Goal: Information Seeking & Learning: Learn about a topic

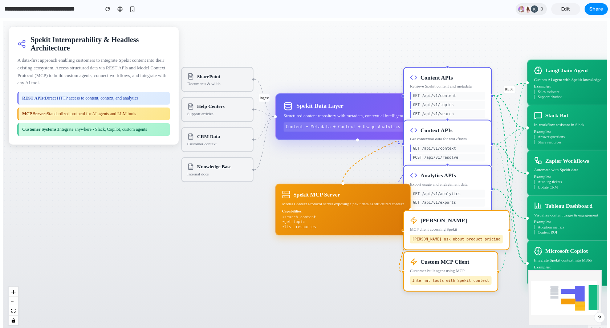
drag, startPoint x: 278, startPoint y: 159, endPoint x: 380, endPoint y: 161, distance: 102.3
click at [380, 161] on div "Ingest MCP Protocol REST MCP SharePoint Documents & wikis Help Centers Support …" at bounding box center [305, 175] width 604 height 309
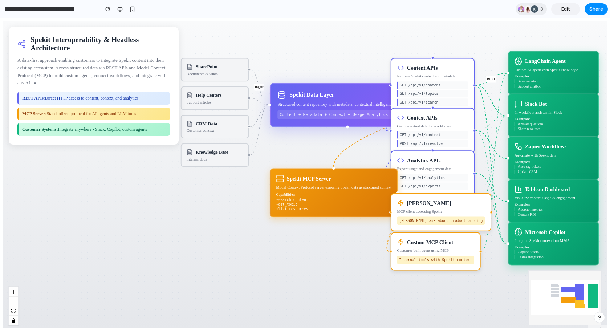
drag, startPoint x: 380, startPoint y: 161, endPoint x: 368, endPoint y: 147, distance: 18.3
click at [368, 147] on div "Ingest MCP Protocol REST MCP SharePoint Documents & wikis Help Centers Support …" at bounding box center [305, 175] width 604 height 309
click at [530, 11] on div at bounding box center [533, 8] width 7 height 7
click at [483, 8] on div "Seen by Madiha Faisal Melanie Fellay Kate Ucles" at bounding box center [305, 164] width 610 height 328
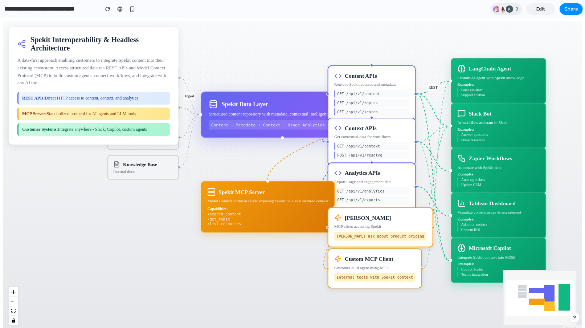
drag, startPoint x: 197, startPoint y: 164, endPoint x: 245, endPoint y: 162, distance: 47.2
click at [245, 162] on div "Ingest MCP Protocol REST MCP SharePoint Documents & wikis Help Centers Support …" at bounding box center [292, 175] width 579 height 309
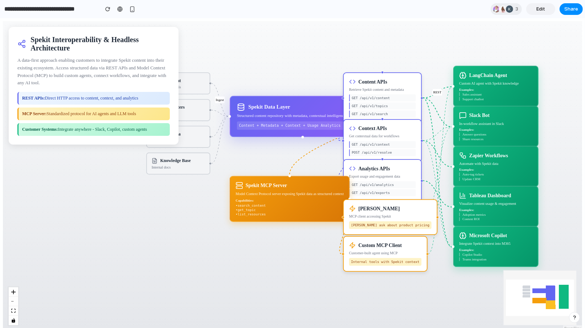
drag, startPoint x: 245, startPoint y: 162, endPoint x: 269, endPoint y: 159, distance: 24.5
click at [269, 159] on div "Ingest MCP Protocol REST MCP SharePoint Documents & wikis Help Centers Support …" at bounding box center [292, 175] width 579 height 309
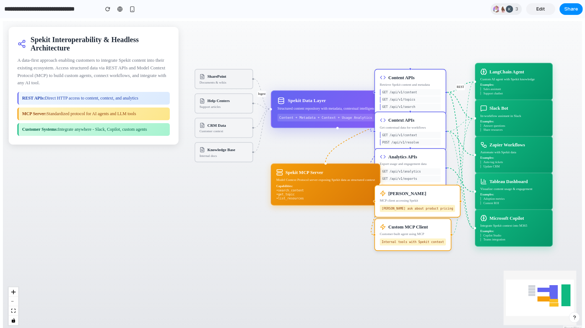
drag, startPoint x: 269, startPoint y: 159, endPoint x: 307, endPoint y: 145, distance: 40.2
click at [307, 145] on div "Ingest MCP Protocol REST MCP SharePoint Documents & wikis Help Centers Support …" at bounding box center [292, 175] width 579 height 309
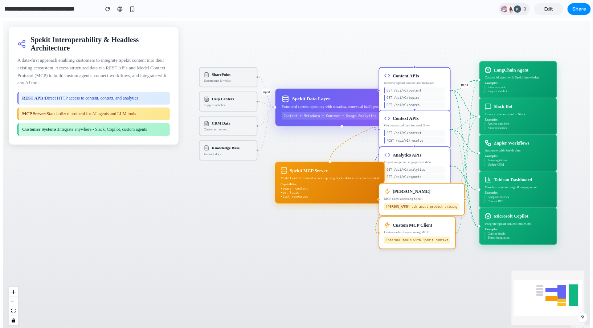
drag, startPoint x: 218, startPoint y: 193, endPoint x: 243, endPoint y: 209, distance: 29.8
click at [244, 209] on div "Ingest MCP Protocol REST MCP SharePoint Documents & wikis Help Centers Support …" at bounding box center [296, 175] width 587 height 309
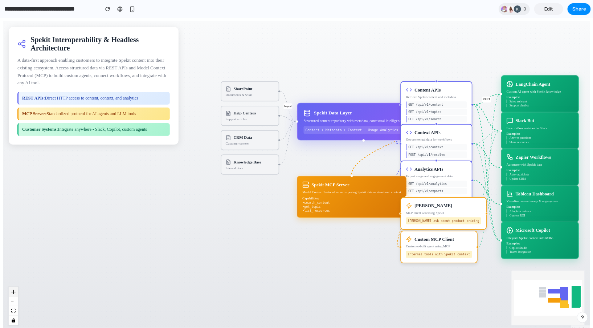
click at [13, 290] on icon "Zoom In" at bounding box center [13, 291] width 4 height 4
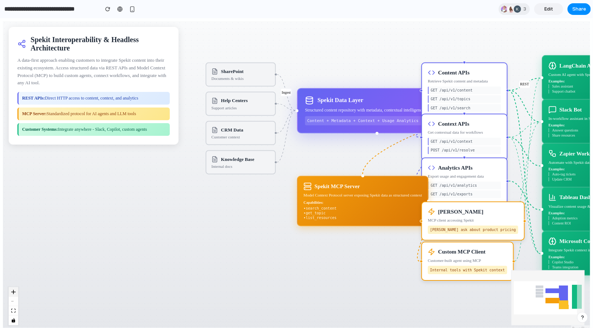
click at [13, 290] on icon "Zoom In" at bounding box center [13, 291] width 4 height 4
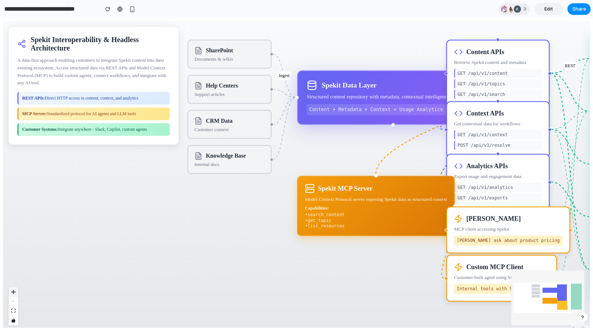
click at [13, 290] on icon "Zoom In" at bounding box center [13, 291] width 4 height 4
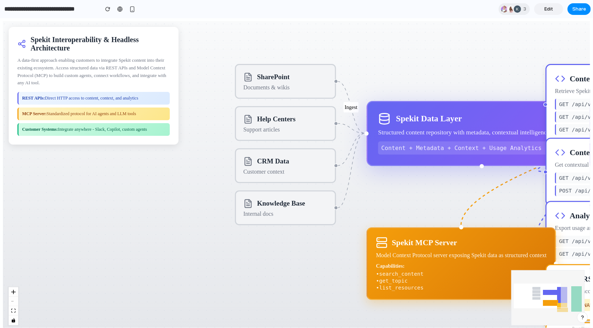
drag, startPoint x: 195, startPoint y: 200, endPoint x: 264, endPoint y: 251, distance: 86.1
click at [264, 251] on div "Ingest MCP Protocol REST MCP SharePoint Documents & wikis Help Centers Support …" at bounding box center [296, 175] width 587 height 309
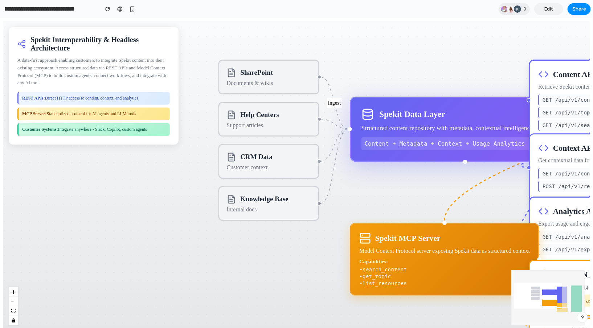
drag, startPoint x: 289, startPoint y: 44, endPoint x: 270, endPoint y: 39, distance: 20.2
click at [270, 39] on div "Ingest MCP Protocol REST MCP SharePoint Documents & wikis Help Centers Support …" at bounding box center [296, 175] width 587 height 309
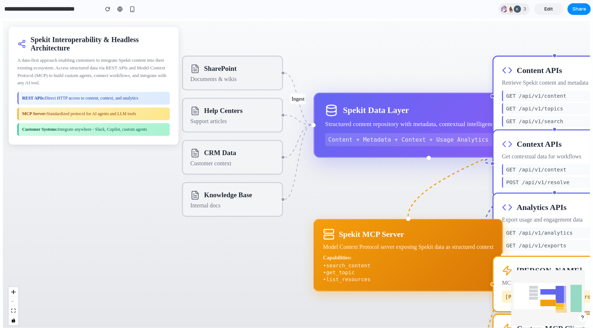
drag, startPoint x: 415, startPoint y: 60, endPoint x: 364, endPoint y: 58, distance: 51.9
click at [364, 58] on div "Ingest MCP Protocol REST MCP SharePoint Documents & wikis Help Centers Support …" at bounding box center [296, 175] width 587 height 309
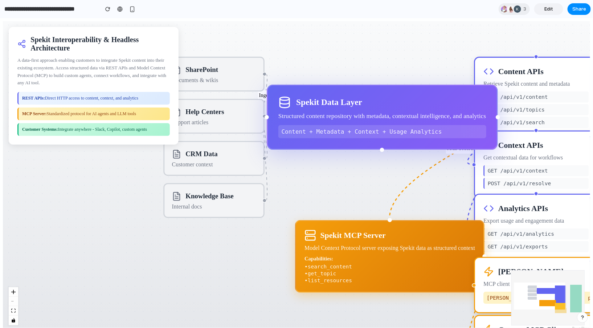
drag, startPoint x: 375, startPoint y: 106, endPoint x: 346, endPoint y: 97, distance: 30.4
click at [346, 97] on div "Spekit Data Layer" at bounding box center [329, 101] width 66 height 9
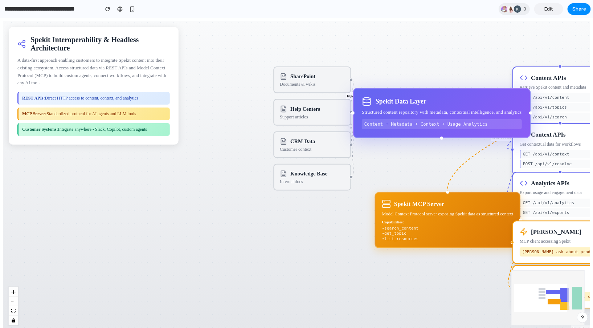
drag, startPoint x: 357, startPoint y: 76, endPoint x: 438, endPoint y: 79, distance: 80.2
click at [438, 79] on div "Ingest MCP Protocol REST MCP SharePoint Documents & wikis Help Centers Support …" at bounding box center [296, 175] width 587 height 309
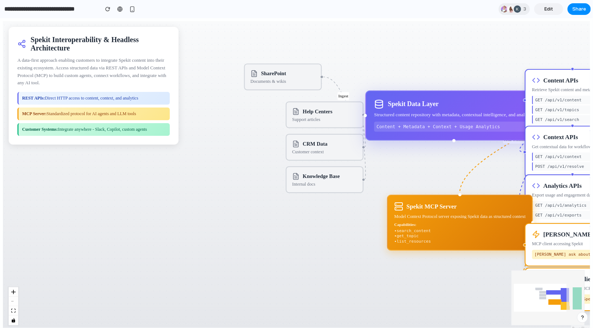
drag, startPoint x: 345, startPoint y: 81, endPoint x: 284, endPoint y: 74, distance: 61.4
click at [284, 74] on div "SharePoint" at bounding box center [282, 73] width 65 height 7
drag, startPoint x: 307, startPoint y: 113, endPoint x: 241, endPoint y: 110, distance: 66.1
click at [241, 110] on div "Help Centers" at bounding box center [252, 108] width 30 height 7
drag, startPoint x: 274, startPoint y: 110, endPoint x: 283, endPoint y: 110, distance: 9.1
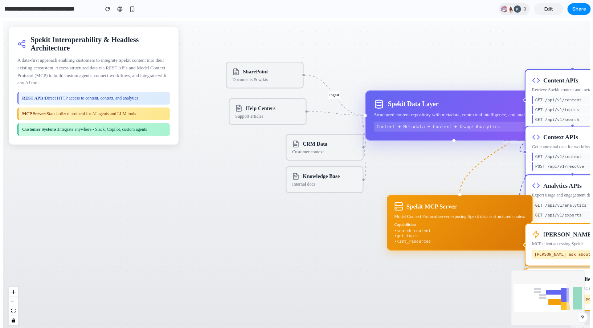
click at [283, 110] on div "Help Centers" at bounding box center [267, 107] width 65 height 7
drag, startPoint x: 315, startPoint y: 143, endPoint x: 248, endPoint y: 146, distance: 67.2
click at [248, 146] on div "CRM Data" at bounding box center [248, 146] width 25 height 7
drag, startPoint x: 312, startPoint y: 177, endPoint x: 246, endPoint y: 179, distance: 66.8
click at [246, 179] on div "Knowledge Base" at bounding box center [254, 178] width 37 height 7
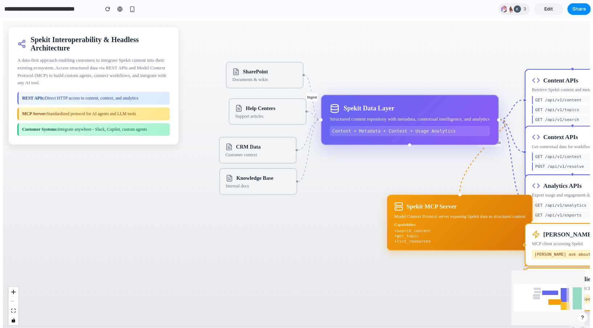
drag, startPoint x: 415, startPoint y: 99, endPoint x: 374, endPoint y: 103, distance: 41.9
click at [374, 103] on div "Spekit Data Layer" at bounding box center [410, 108] width 160 height 10
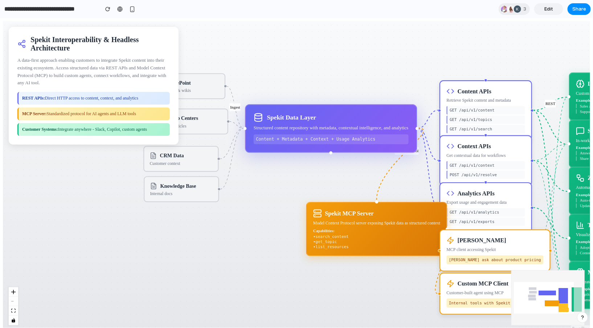
drag, startPoint x: 365, startPoint y: 161, endPoint x: 285, endPoint y: 169, distance: 80.6
click at [285, 169] on div "Ingest MCP Protocol REST MCP SharePoint Documents & wikis Help Centers Support …" at bounding box center [296, 175] width 587 height 309
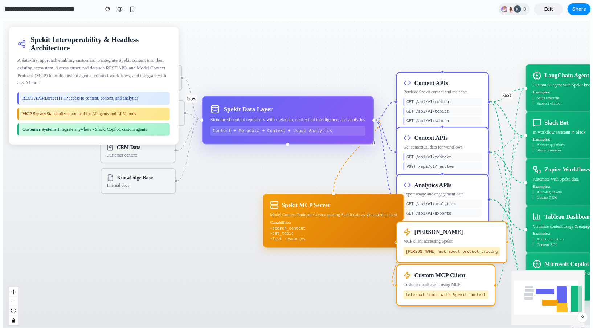
drag, startPoint x: 329, startPoint y: 159, endPoint x: 286, endPoint y: 151, distance: 44.0
click at [286, 151] on div "Ingest MCP Protocol REST MCP SharePoint Documents & wikis Help Centers Support …" at bounding box center [296, 175] width 587 height 309
drag, startPoint x: 272, startPoint y: 158, endPoint x: 311, endPoint y: 153, distance: 39.2
click at [311, 153] on div "Ingest MCP Protocol REST MCP SharePoint Documents & wikis Help Centers Support …" at bounding box center [296, 175] width 587 height 309
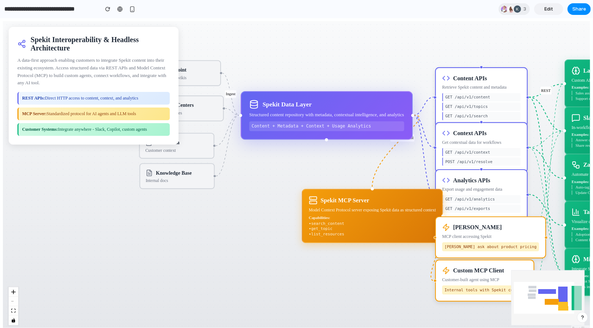
drag, startPoint x: 320, startPoint y: 141, endPoint x: 318, endPoint y: 148, distance: 7.0
click at [319, 147] on div "Ingest MCP Protocol REST MCP SharePoint Documents & wikis Help Centers Support …" at bounding box center [296, 175] width 587 height 309
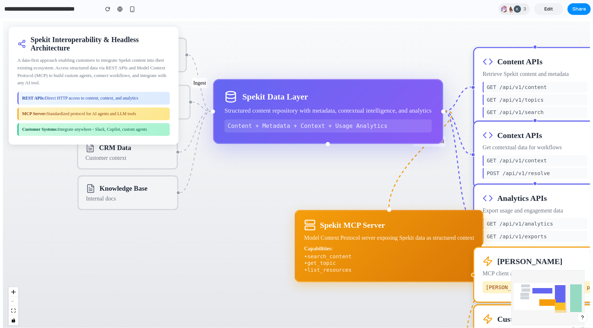
drag, startPoint x: 319, startPoint y: 145, endPoint x: 326, endPoint y: 153, distance: 11.3
click at [326, 153] on div "Ingest MCP Protocol REST MCP SharePoint Documents & wikis Help Centers Support …" at bounding box center [296, 175] width 587 height 309
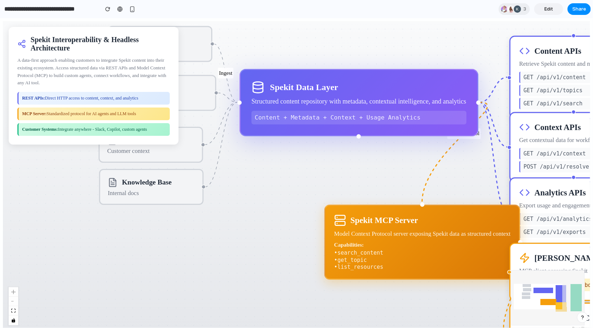
drag, startPoint x: 313, startPoint y: 167, endPoint x: 336, endPoint y: 151, distance: 27.9
click at [336, 151] on div "Ingest MCP Protocol REST MCP SharePoint Documents & wikis Help Centers Support …" at bounding box center [296, 175] width 587 height 309
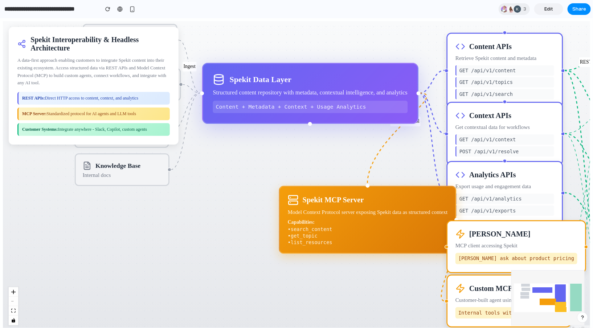
drag, startPoint x: 362, startPoint y: 158, endPoint x: 292, endPoint y: 129, distance: 75.0
click at [292, 129] on div "Ingest MCP Protocol REST MCP SharePoint Documents & wikis Help Centers Support …" at bounding box center [296, 175] width 587 height 309
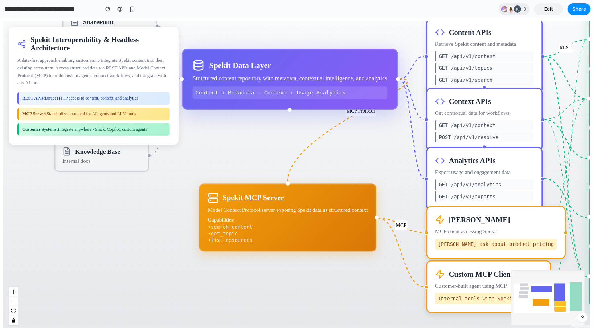
drag, startPoint x: 366, startPoint y: 178, endPoint x: 306, endPoint y: 190, distance: 61.4
click at [306, 190] on div "Spekit MCP Server Model Context Protocol server exposing Spekit data as structu…" at bounding box center [287, 217] width 177 height 68
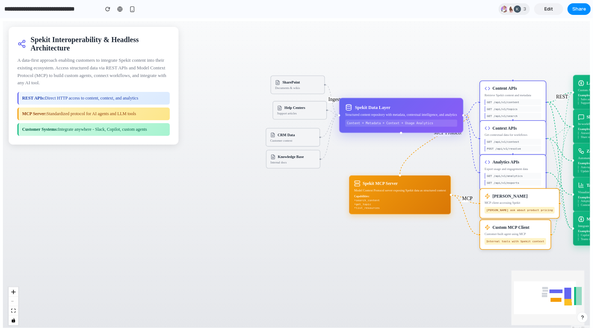
drag, startPoint x: 365, startPoint y: 166, endPoint x: 463, endPoint y: 162, distance: 98.0
click at [463, 162] on div "Ingest MCP Protocol REST MCP SharePoint Documents & wikis Help Centers Support …" at bounding box center [296, 175] width 587 height 309
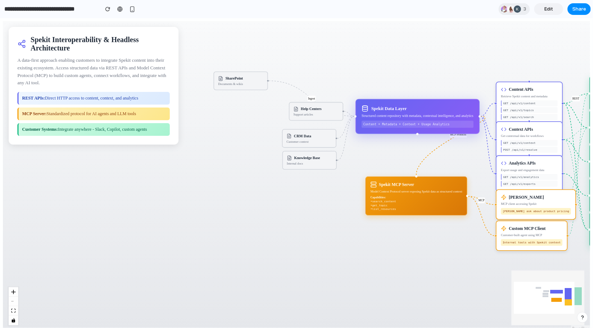
drag, startPoint x: 324, startPoint y: 85, endPoint x: 238, endPoint y: 76, distance: 87.1
click at [238, 76] on div "SharePoint Documents & wikis" at bounding box center [241, 80] width 54 height 19
drag, startPoint x: 319, startPoint y: 115, endPoint x: 226, endPoint y: 114, distance: 92.5
click at [226, 114] on div "Support articles" at bounding box center [230, 113] width 45 height 3
drag, startPoint x: 303, startPoint y: 140, endPoint x: 218, endPoint y: 143, distance: 84.6
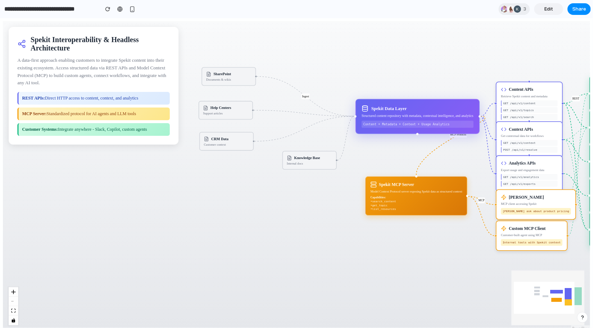
click at [218, 143] on div "Customer context" at bounding box center [226, 143] width 45 height 3
drag, startPoint x: 301, startPoint y: 165, endPoint x: 213, endPoint y: 175, distance: 89.1
click at [213, 175] on div "Knowledge Base Internal docs" at bounding box center [221, 170] width 54 height 19
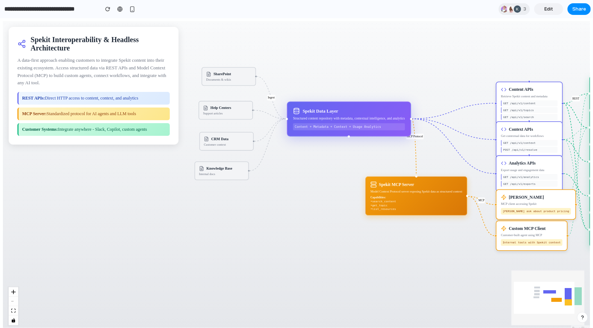
drag, startPoint x: 408, startPoint y: 104, endPoint x: 339, endPoint y: 107, distance: 69.7
click at [339, 107] on div "Spekit Data Layer Structured content repository with metadata, contextual intel…" at bounding box center [349, 118] width 124 height 35
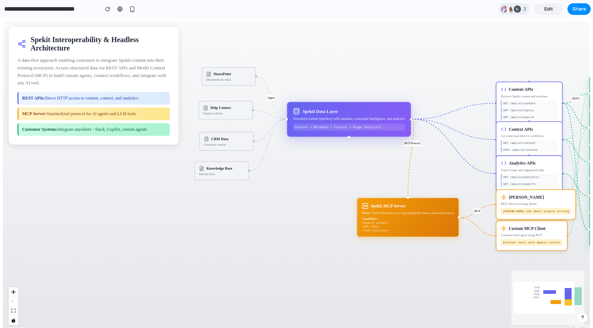
drag, startPoint x: 432, startPoint y: 182, endPoint x: 424, endPoint y: 205, distance: 24.6
click at [424, 205] on div "Spekit MCP Server" at bounding box center [408, 205] width 92 height 6
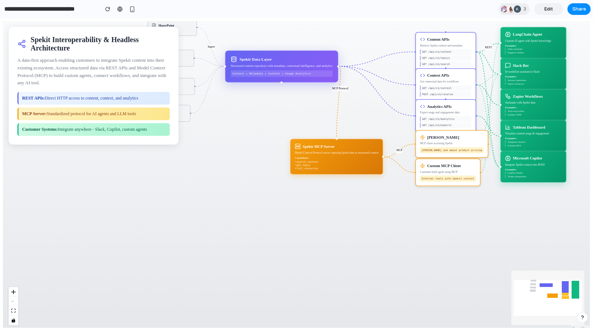
drag, startPoint x: 452, startPoint y: 169, endPoint x: 361, endPoint y: 107, distance: 110.2
click at [361, 107] on div "Ingest MCP Protocol REST MCP SharePoint Documents & wikis Help Centers Support …" at bounding box center [296, 175] width 587 height 309
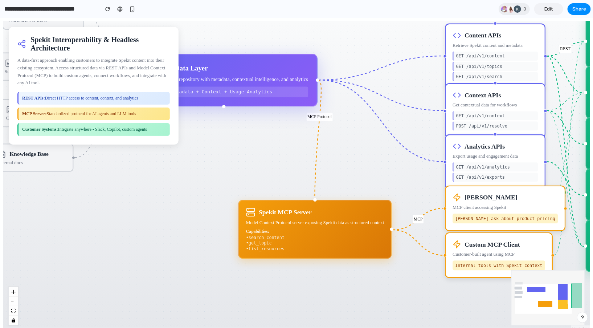
drag, startPoint x: 349, startPoint y: 107, endPoint x: 367, endPoint y: 156, distance: 52.6
click at [367, 156] on div "Ingest MCP Protocol REST MCP SharePoint Documents & wikis Help Centers Support …" at bounding box center [296, 175] width 587 height 309
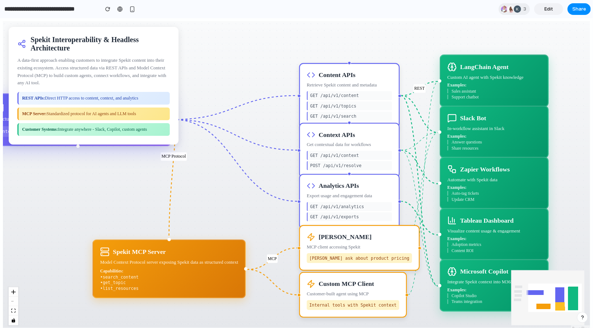
drag, startPoint x: 345, startPoint y: 179, endPoint x: 200, endPoint y: 217, distance: 150.9
click at [200, 217] on div "Ingest MCP Protocol REST MCP SharePoint Documents & wikis Help Centers Support …" at bounding box center [296, 175] width 587 height 309
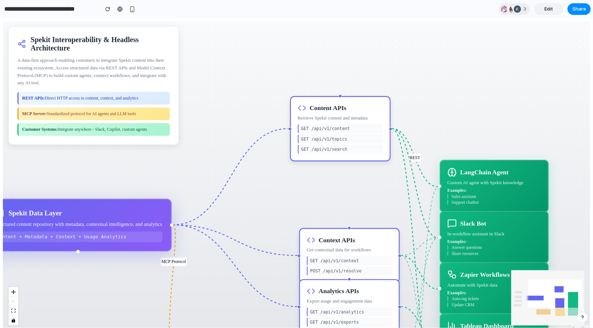
drag, startPoint x: 369, startPoint y: 75, endPoint x: 360, endPoint y: 107, distance: 32.8
click at [360, 107] on div "Content APIs" at bounding box center [340, 107] width 85 height 8
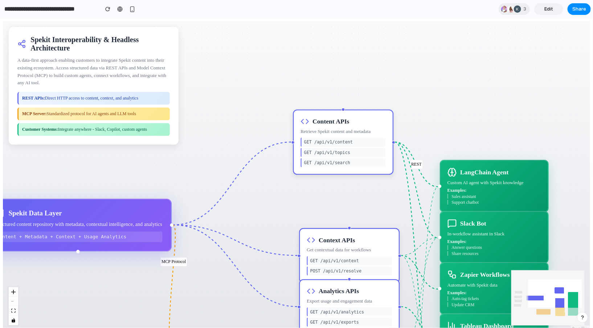
drag, startPoint x: 371, startPoint y: 111, endPoint x: 375, endPoint y: 128, distance: 16.9
click at [375, 128] on div "Content APIs Retrieve Spekit content and metadata GET /api/v1/content GET /api/…" at bounding box center [343, 141] width 100 height 65
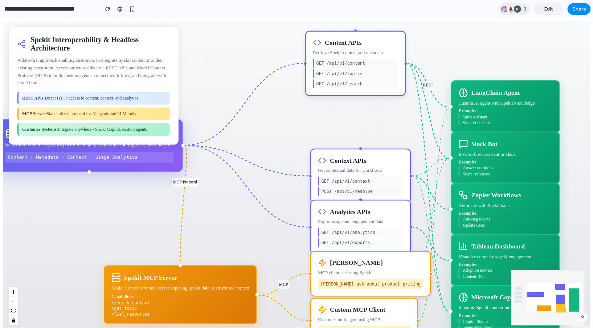
drag, startPoint x: 447, startPoint y: 102, endPoint x: 459, endPoint y: 26, distance: 76.3
click at [459, 26] on div "Ingest MCP Protocol REST MCP SharePoint Documents & wikis Help Centers Support …" at bounding box center [296, 175] width 587 height 309
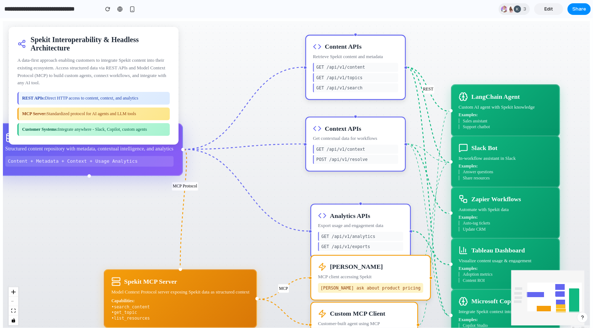
drag, startPoint x: 382, startPoint y: 169, endPoint x: 377, endPoint y: 131, distance: 38.1
click at [377, 131] on div "Context APIs Get contextual data for workflows GET /api/v1/context POST /api/v1…" at bounding box center [355, 143] width 100 height 55
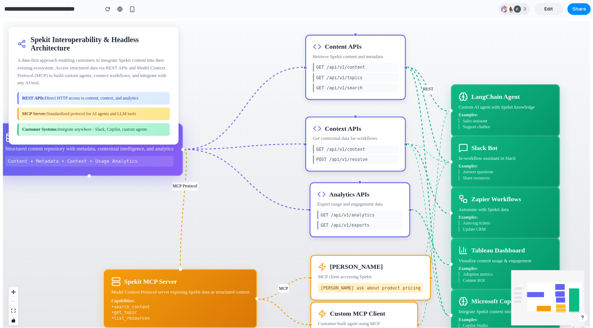
drag, startPoint x: 375, startPoint y: 221, endPoint x: 374, endPoint y: 198, distance: 22.5
click at [374, 198] on div "Analytics APIs Export usage and engagement data GET /api/v1/analytics GET /api/…" at bounding box center [359, 209] width 100 height 55
click at [384, 238] on div "Ingest MCP Protocol REST MCP SharePoint Documents & wikis Help Centers Support …" at bounding box center [296, 175] width 587 height 309
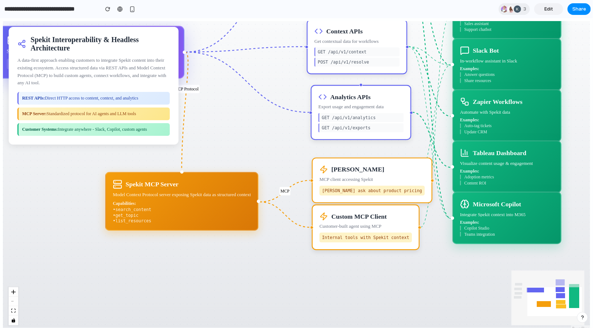
drag, startPoint x: 270, startPoint y: 232, endPoint x: 271, endPoint y: 135, distance: 97.2
click at [271, 135] on div "Ingest MCP Protocol REST MCP SharePoint Documents & wikis Help Centers Support …" at bounding box center [296, 175] width 587 height 309
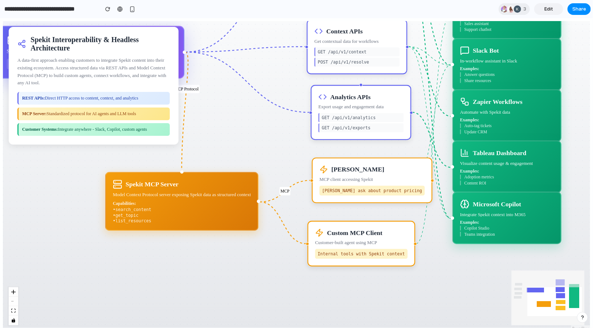
drag, startPoint x: 395, startPoint y: 212, endPoint x: 391, endPoint y: 229, distance: 17.9
click at [391, 229] on div "Custom MCP Client" at bounding box center [361, 232] width 92 height 8
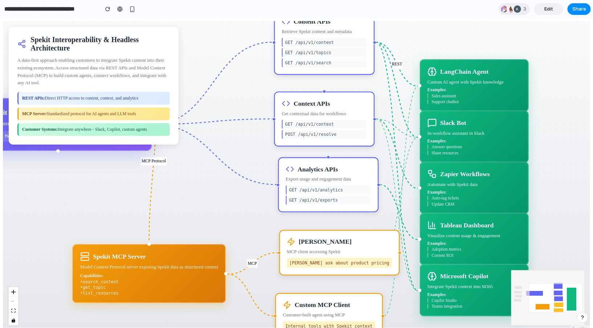
drag, startPoint x: 283, startPoint y: 135, endPoint x: 248, endPoint y: 208, distance: 80.8
click at [250, 207] on div "Ingest MCP Protocol REST MCP SharePoint Documents & wikis Help Centers Support …" at bounding box center [296, 175] width 587 height 309
